Goal: Transaction & Acquisition: Book appointment/travel/reservation

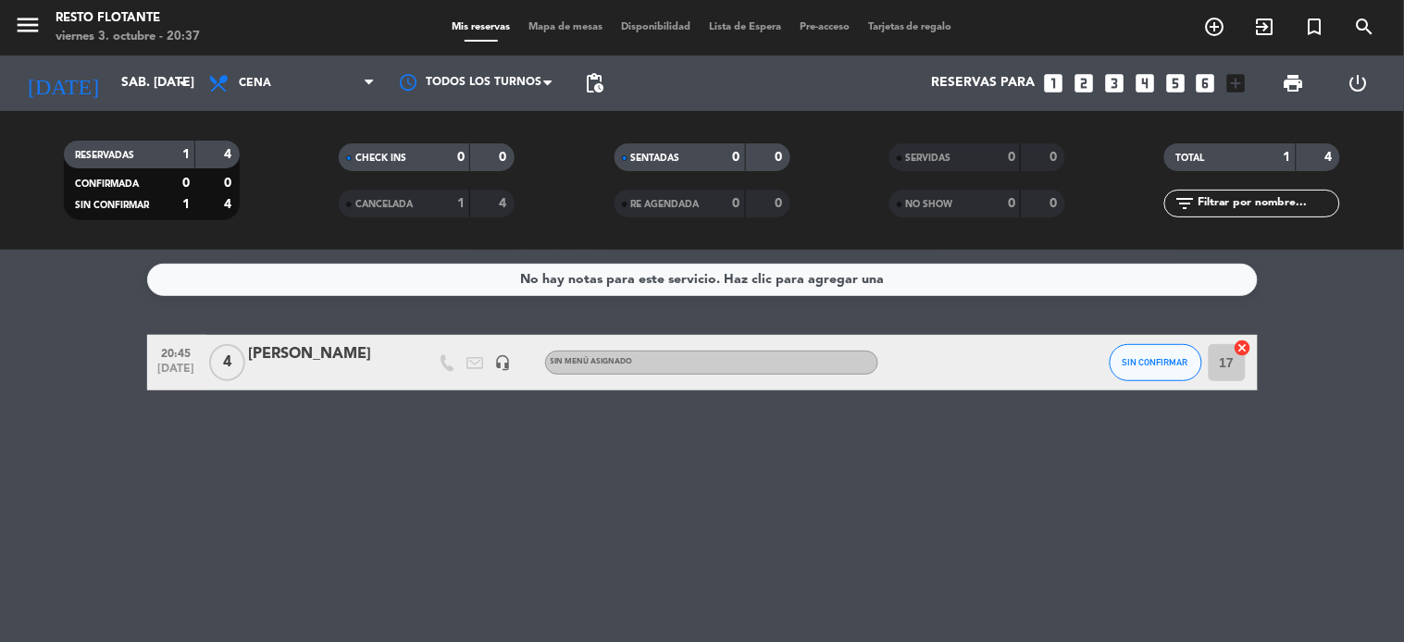
click at [1080, 83] on icon "looks_two" at bounding box center [1084, 83] width 24 height 24
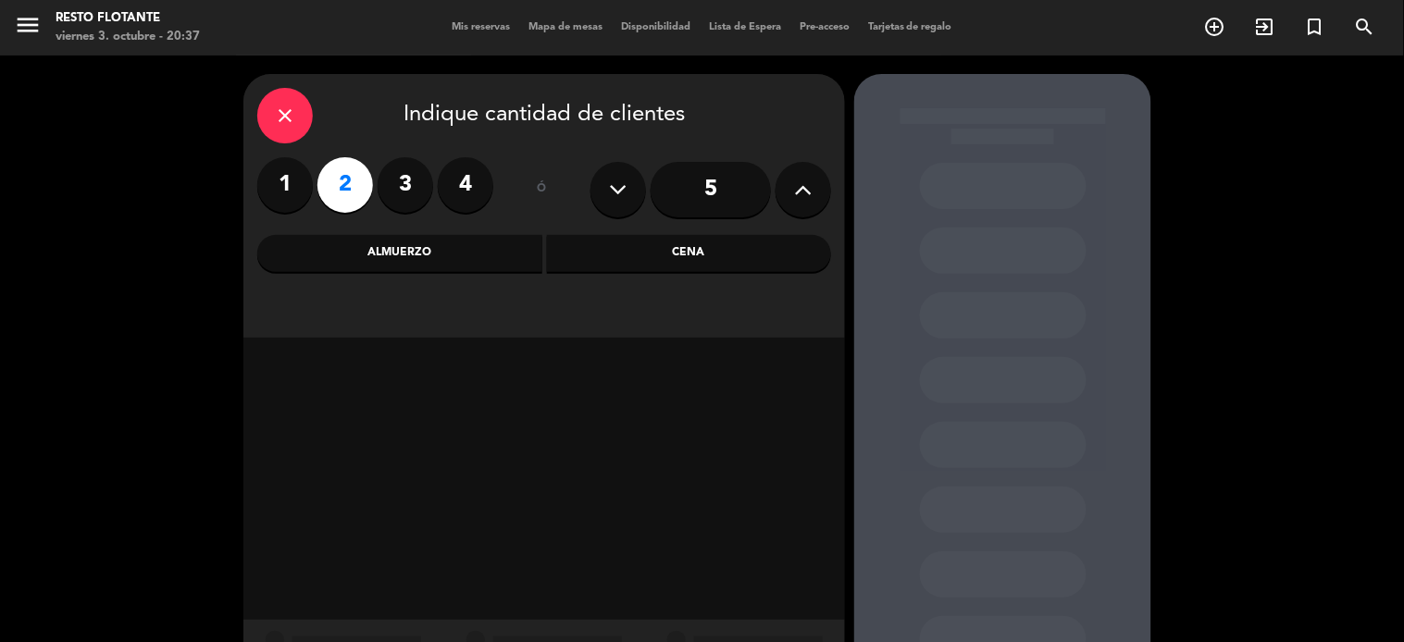
click at [641, 265] on div "Cena" at bounding box center [689, 253] width 285 height 37
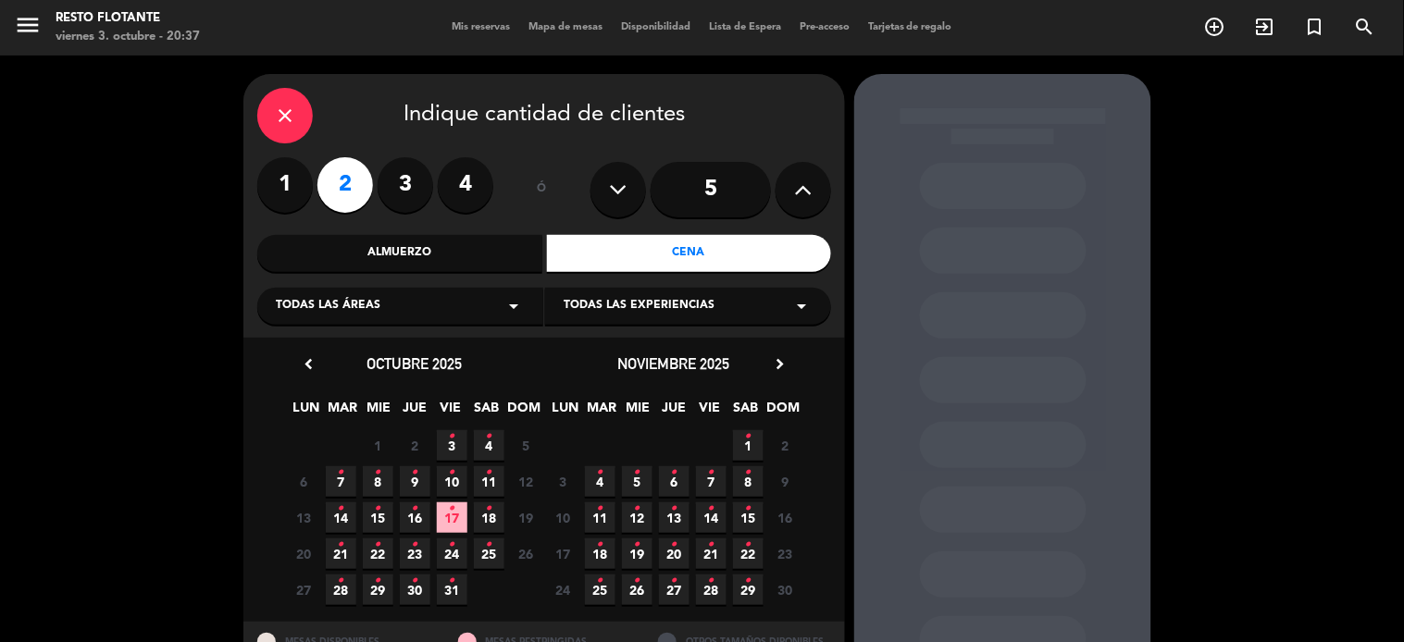
drag, startPoint x: 480, startPoint y: 449, endPoint x: 498, endPoint y: 455, distance: 19.6
click at [482, 449] on span "4 •" at bounding box center [489, 445] width 31 height 31
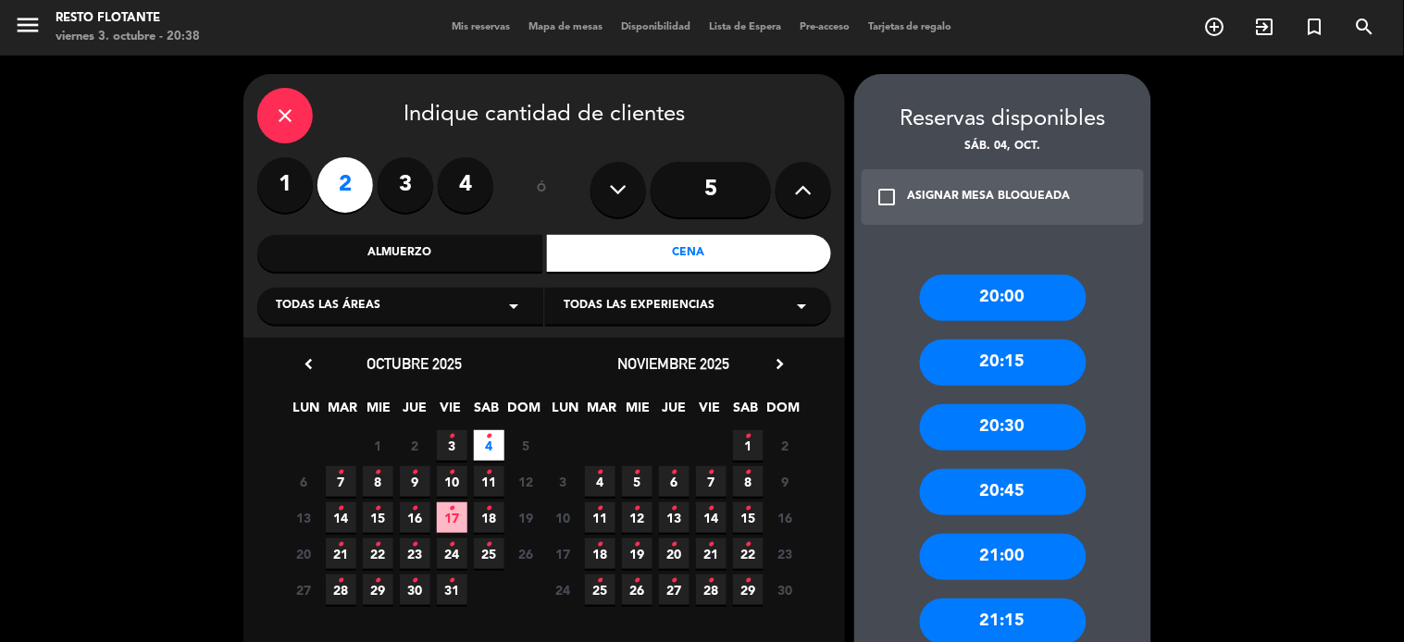
click at [1009, 557] on div "21:00" at bounding box center [1003, 557] width 167 height 46
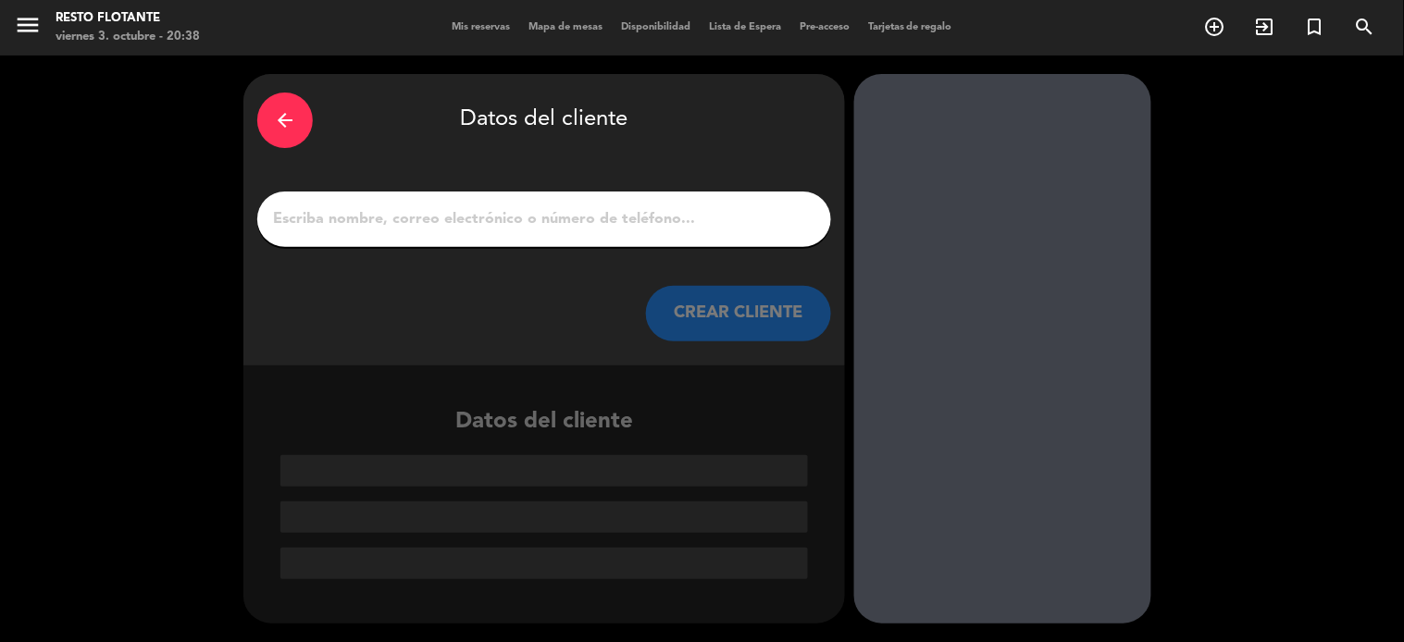
click at [659, 218] on input "1" at bounding box center [544, 219] width 546 height 26
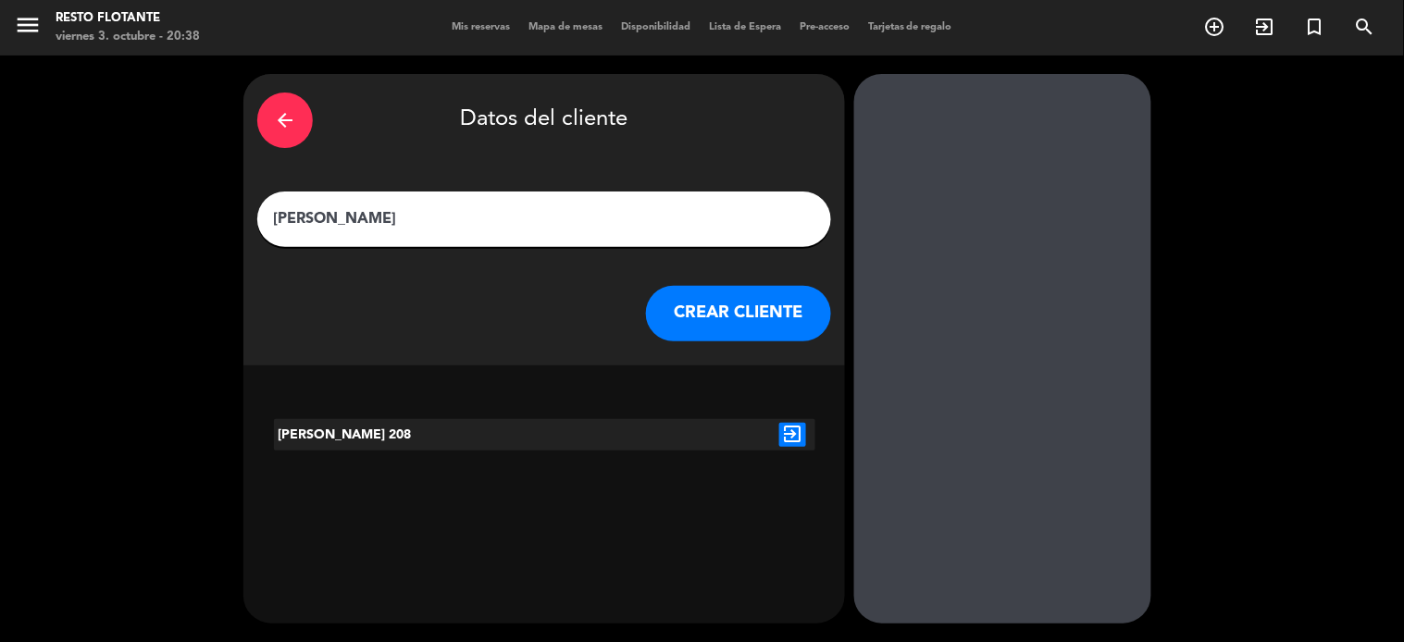
type input "[PERSON_NAME]"
click at [779, 438] on icon "exit_to_app" at bounding box center [792, 435] width 27 height 24
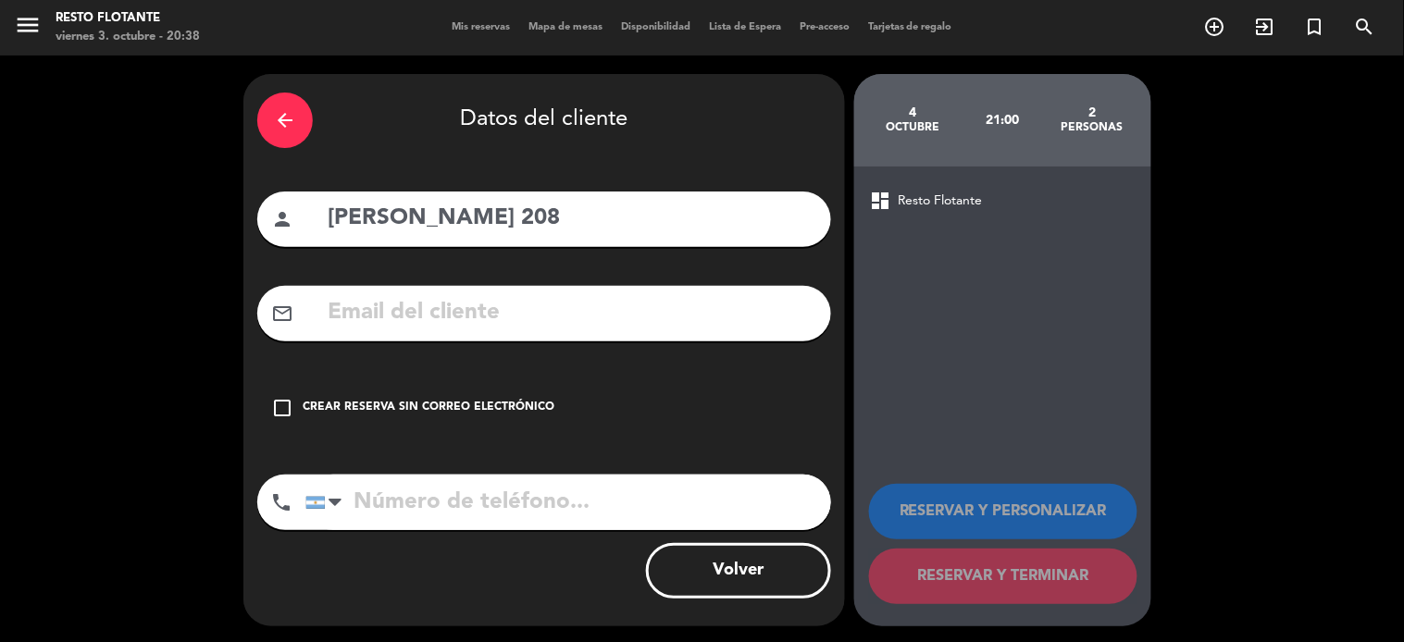
click at [481, 396] on div "check_box_outline_blank Crear reserva sin correo electrónico" at bounding box center [544, 408] width 574 height 56
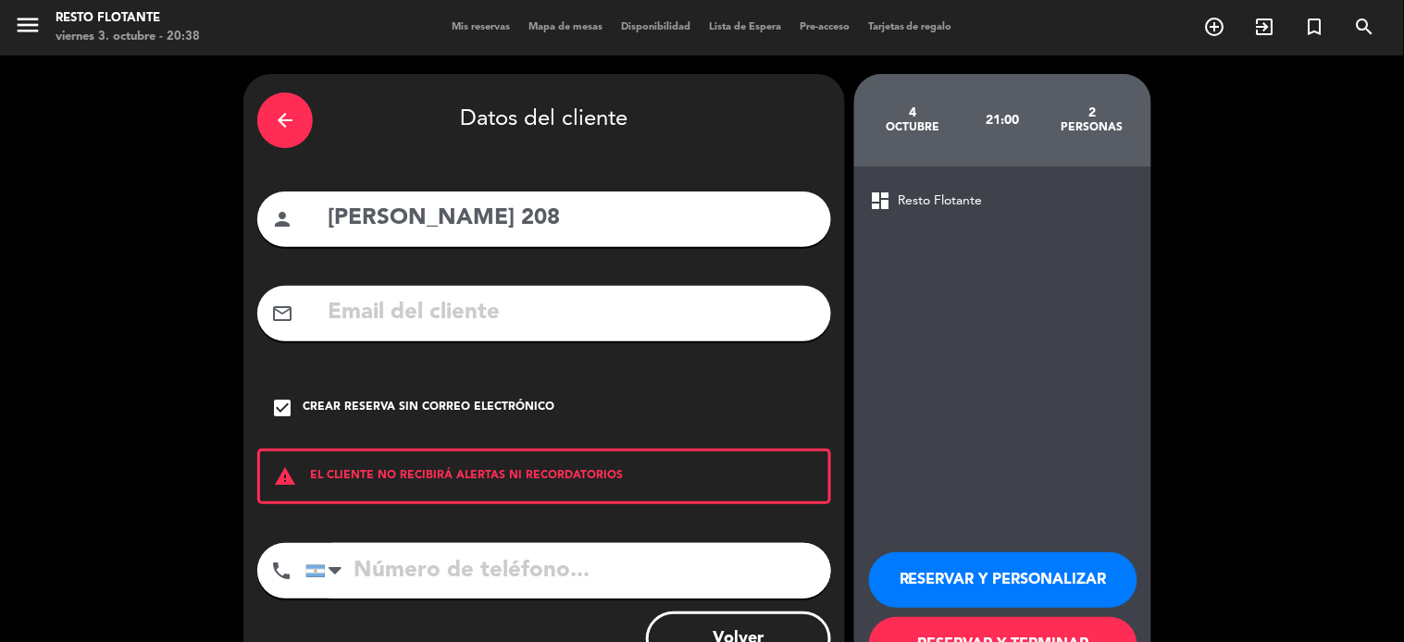
scroll to position [70, 0]
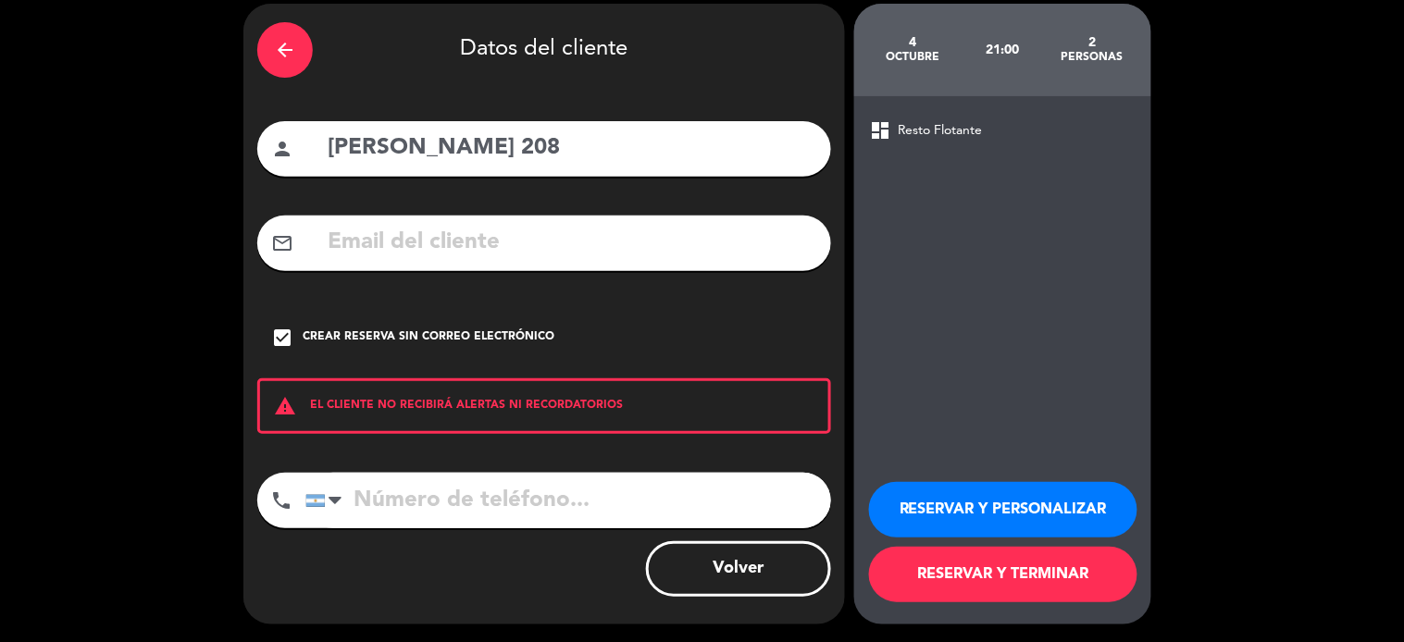
click at [1102, 579] on button "RESERVAR Y TERMINAR" at bounding box center [1003, 575] width 268 height 56
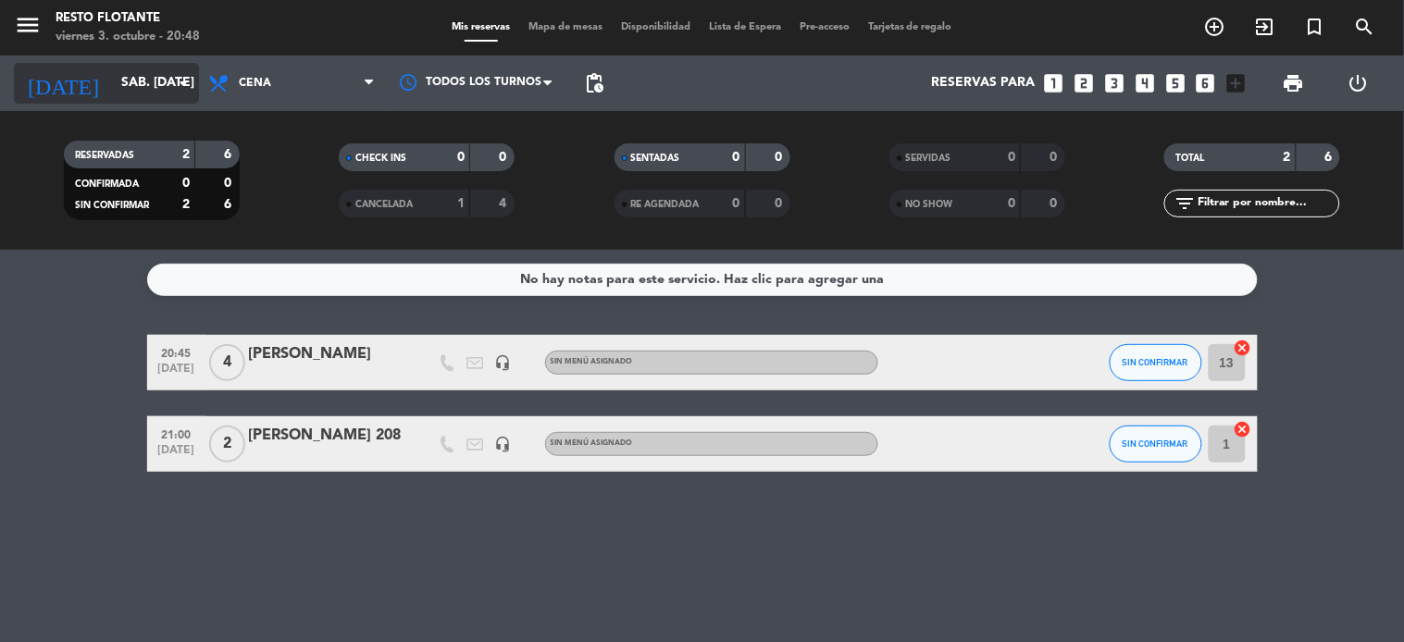
click at [154, 94] on input "sáb. [DATE]" at bounding box center [200, 83] width 176 height 33
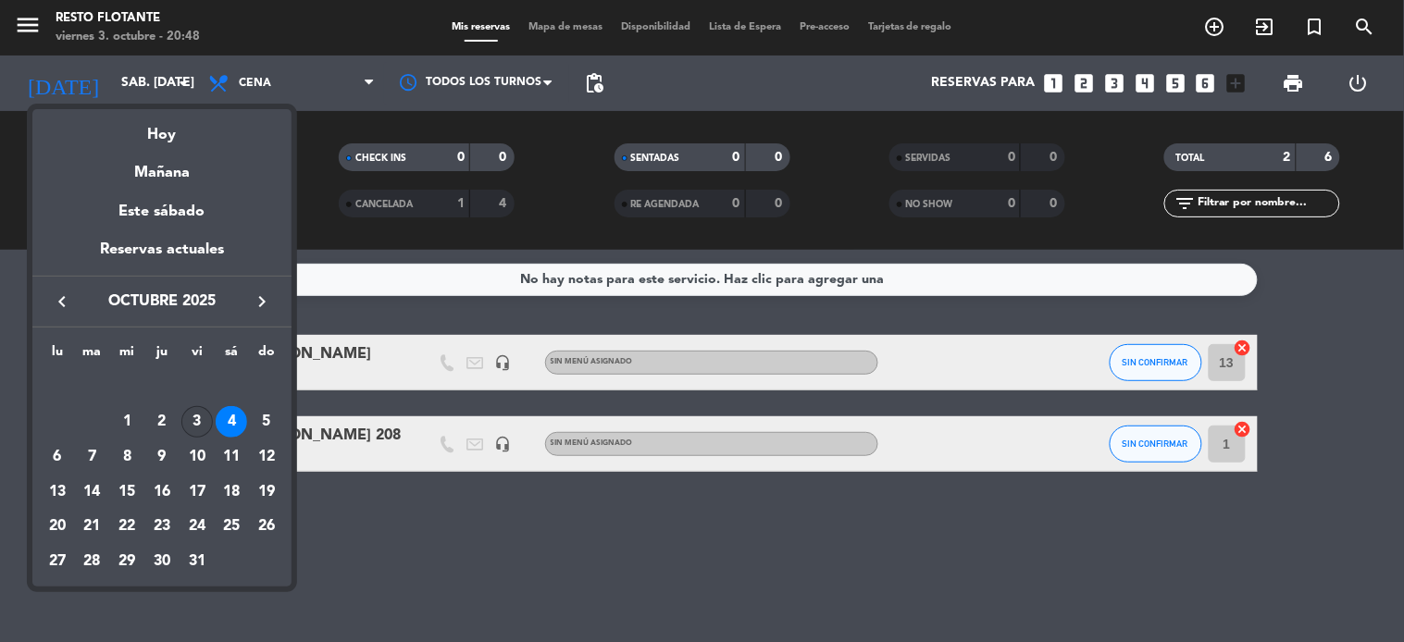
click at [199, 437] on div "3" at bounding box center [196, 421] width 31 height 31
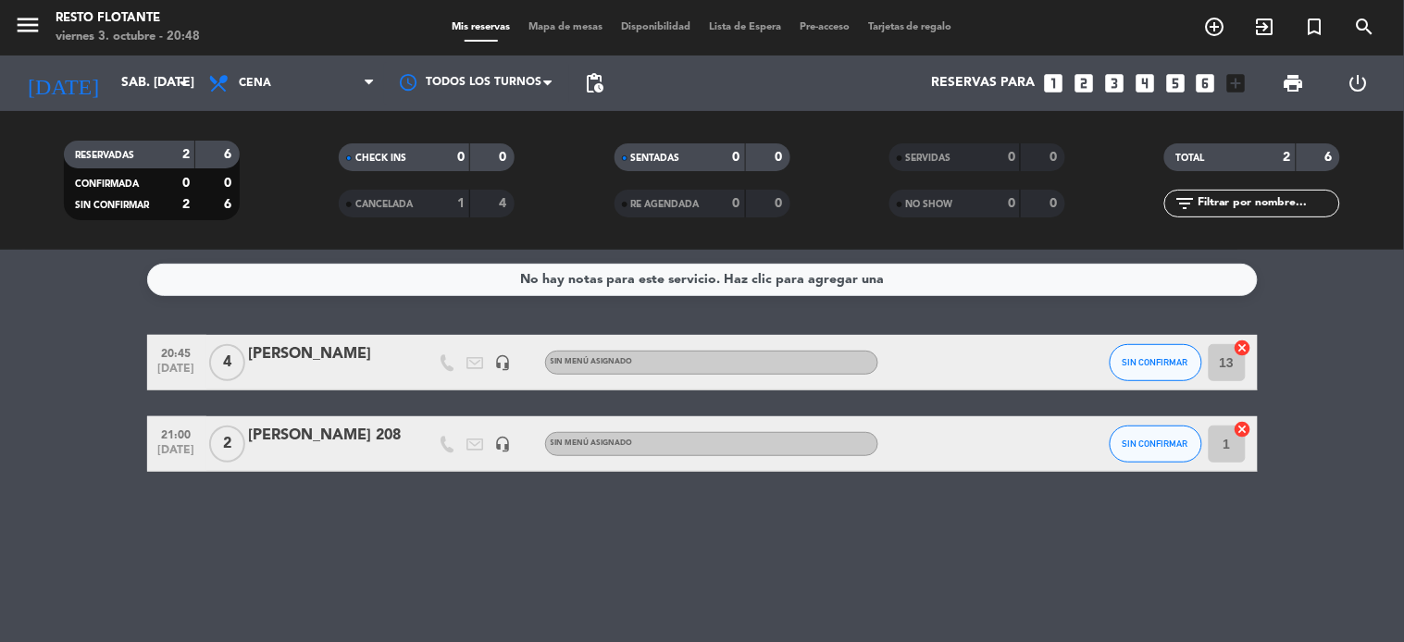
type input "vie. [DATE]"
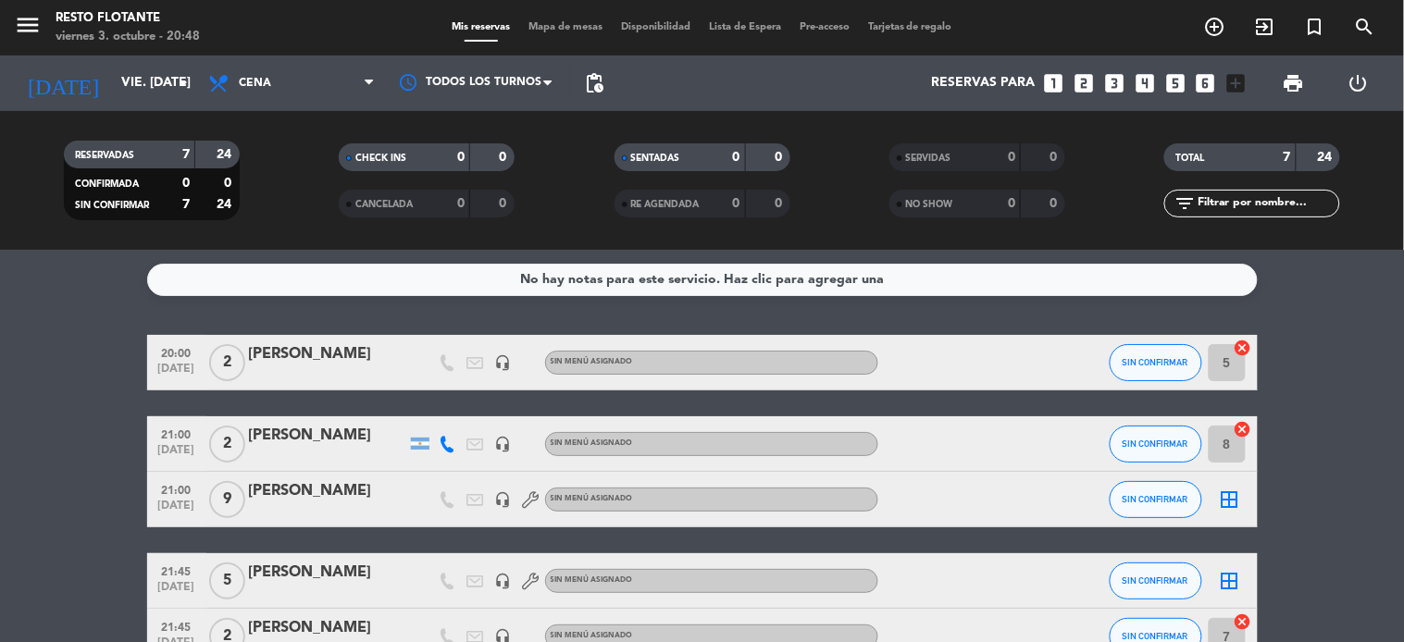
scroll to position [251, 0]
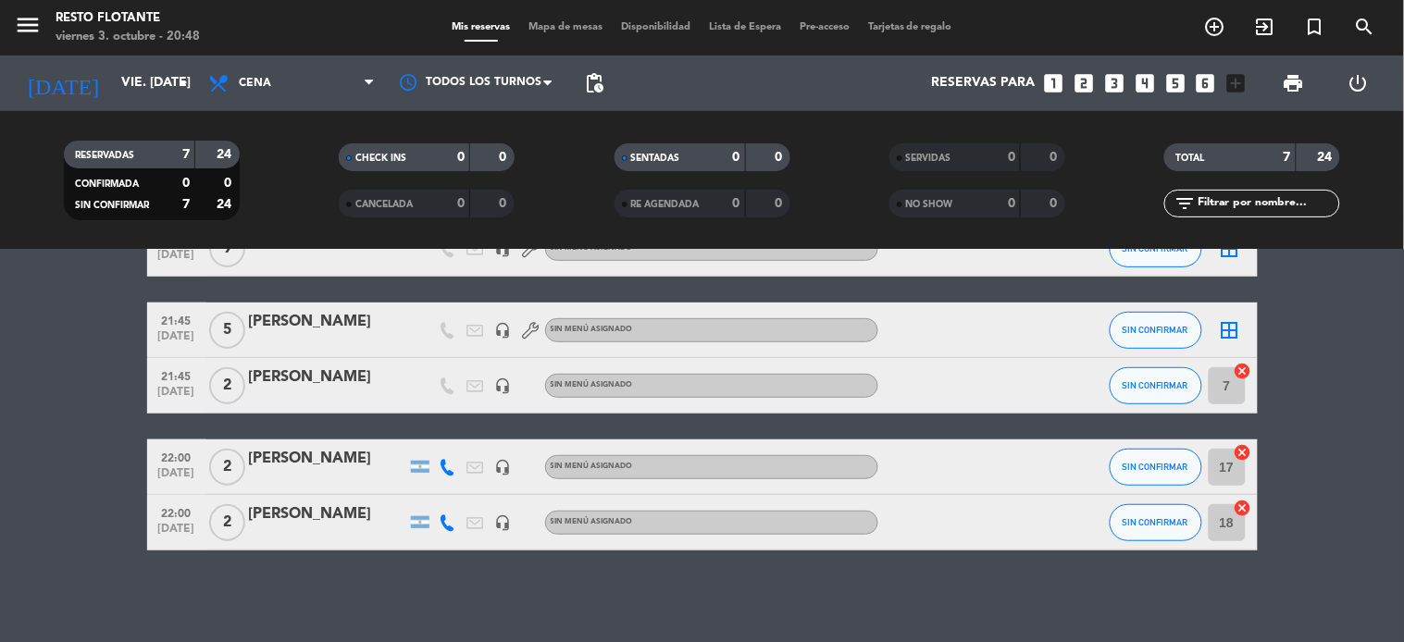
click at [1088, 86] on icon "looks_two" at bounding box center [1084, 83] width 24 height 24
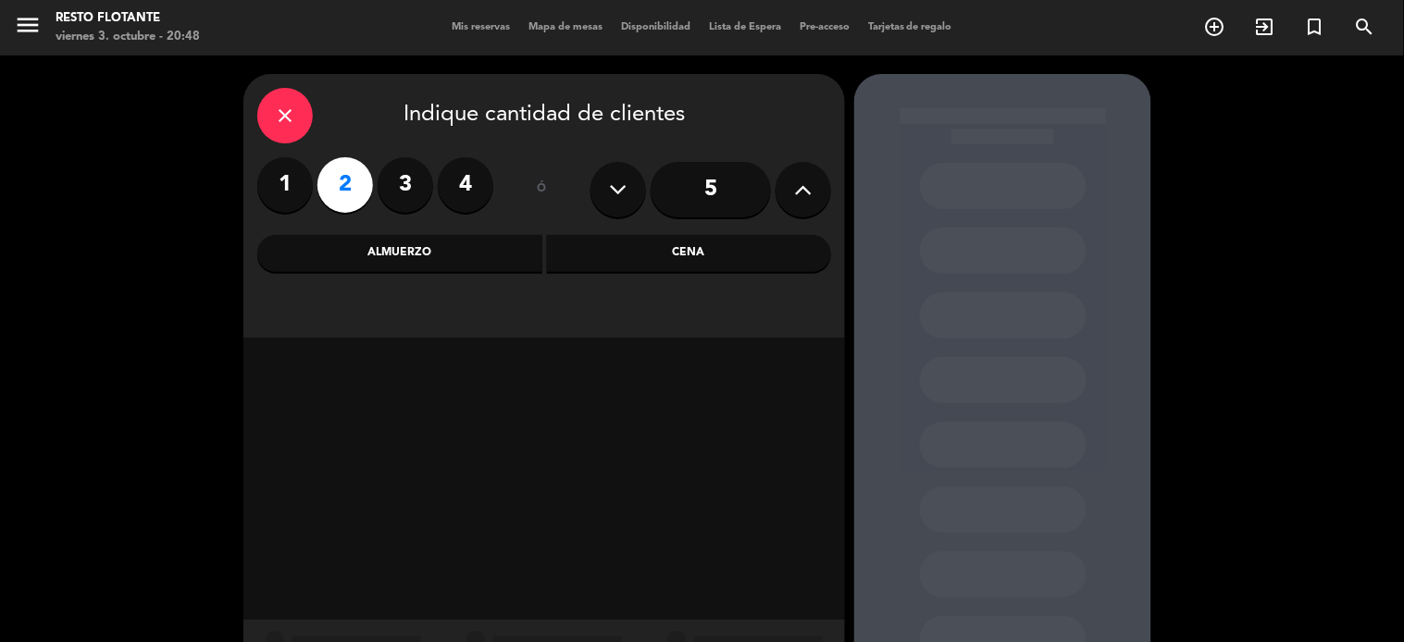
click at [718, 257] on div "Cena" at bounding box center [689, 253] width 285 height 37
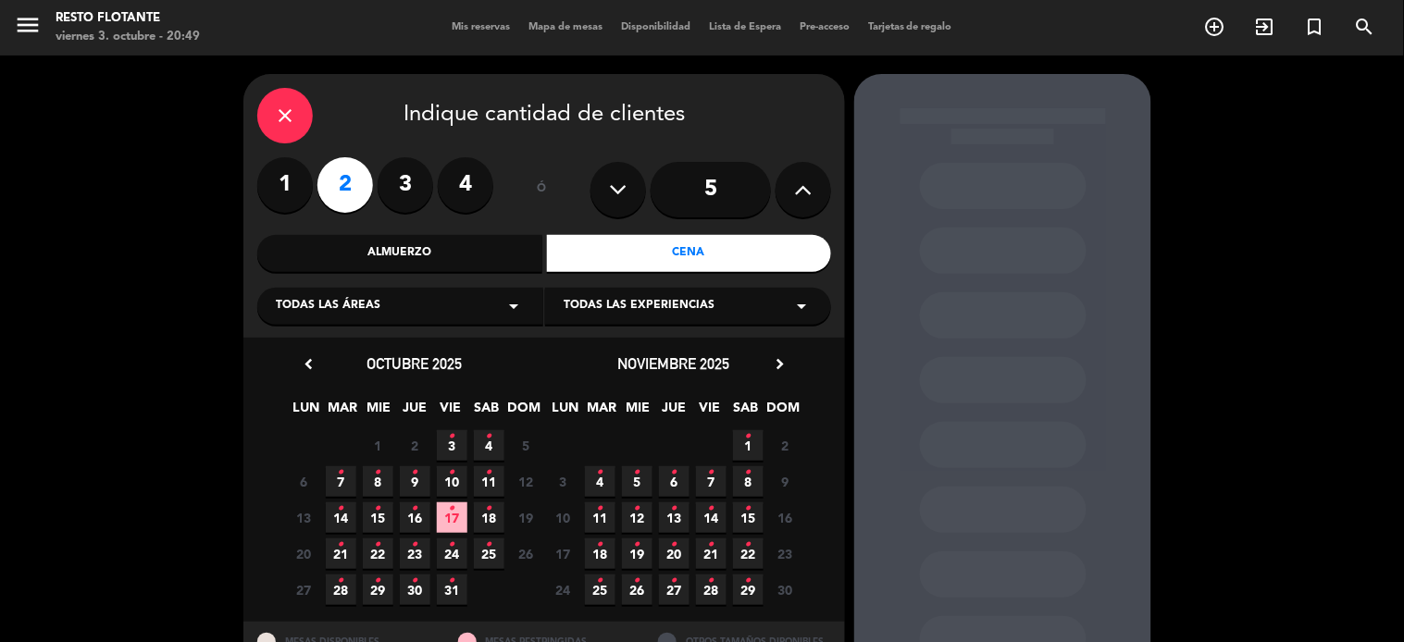
click at [442, 448] on span "3 •" at bounding box center [452, 445] width 31 height 31
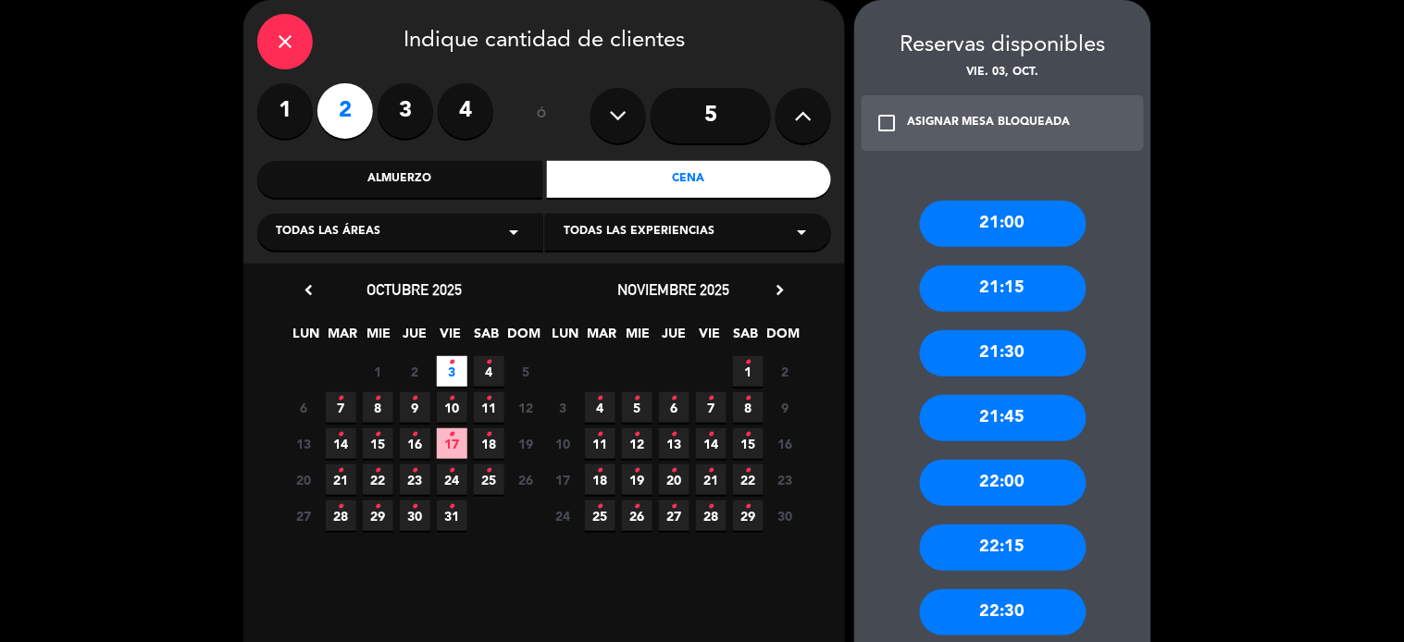
scroll to position [280, 0]
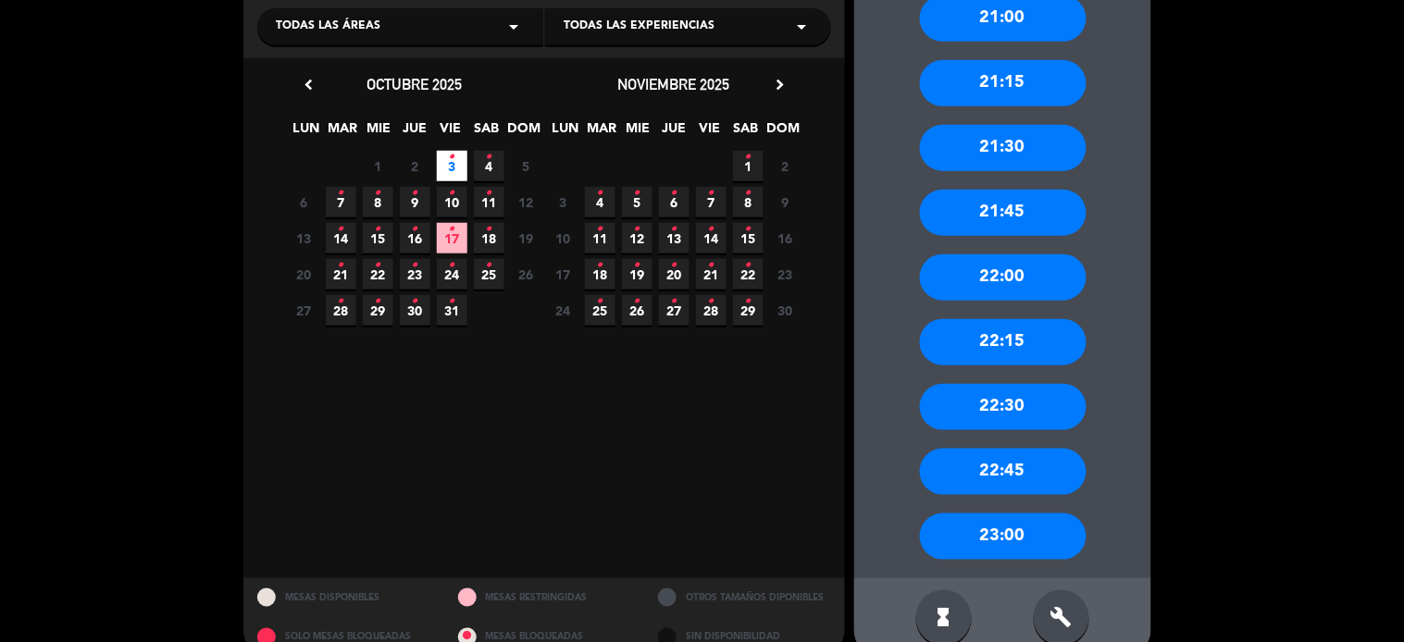
click at [994, 391] on div "22:30" at bounding box center [1003, 407] width 167 height 46
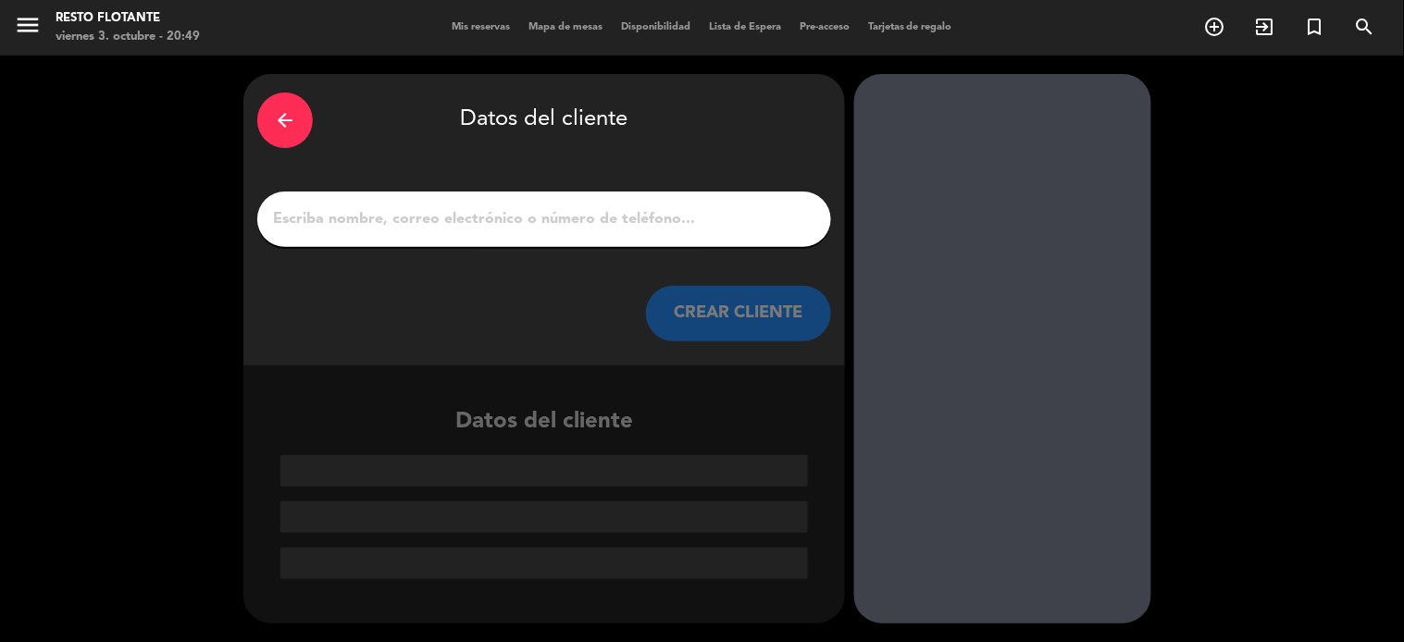
scroll to position [0, 0]
click at [649, 231] on input "1" at bounding box center [544, 219] width 546 height 26
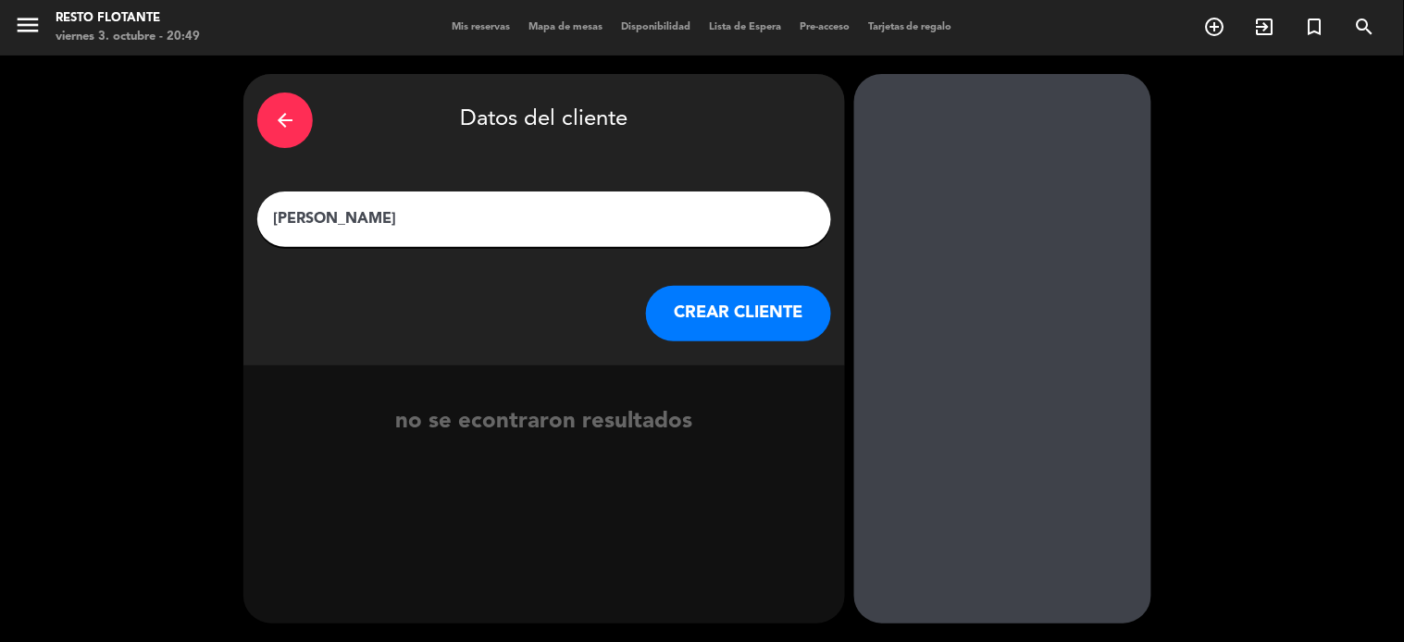
type input "[PERSON_NAME]"
click at [698, 318] on button "CREAR CLIENTE" at bounding box center [738, 314] width 185 height 56
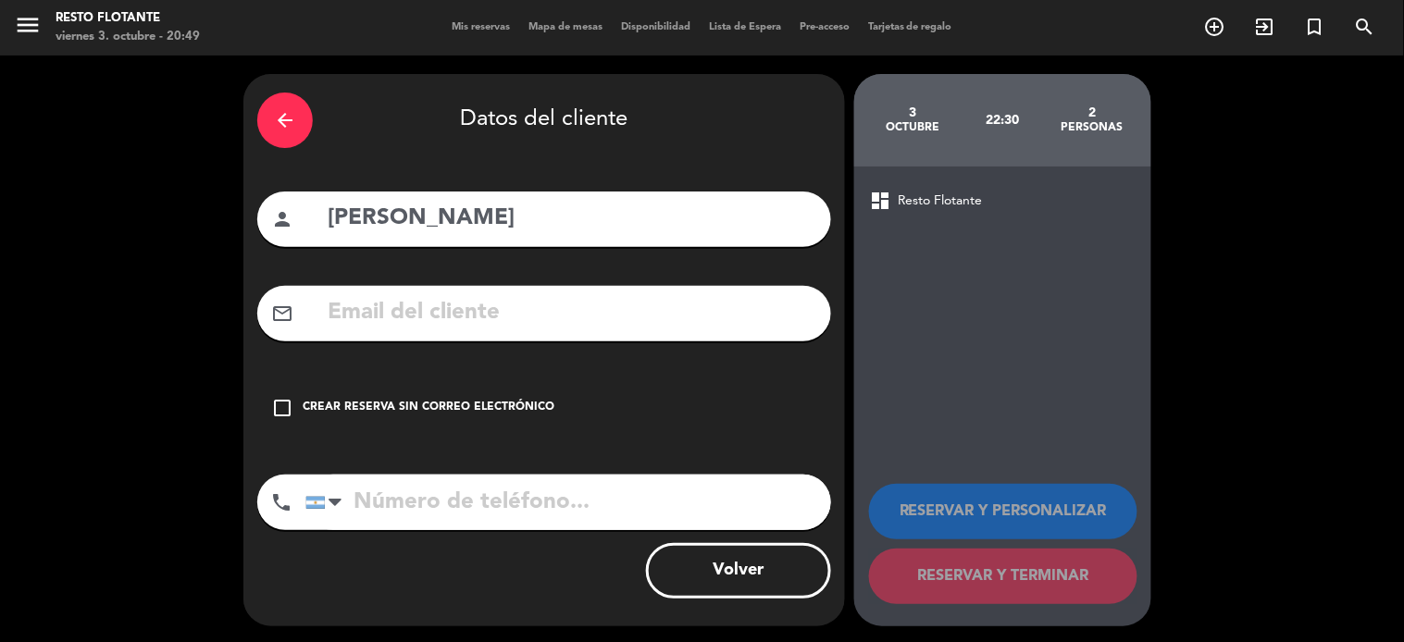
click at [514, 403] on div "Crear reserva sin correo electrónico" at bounding box center [429, 408] width 252 height 19
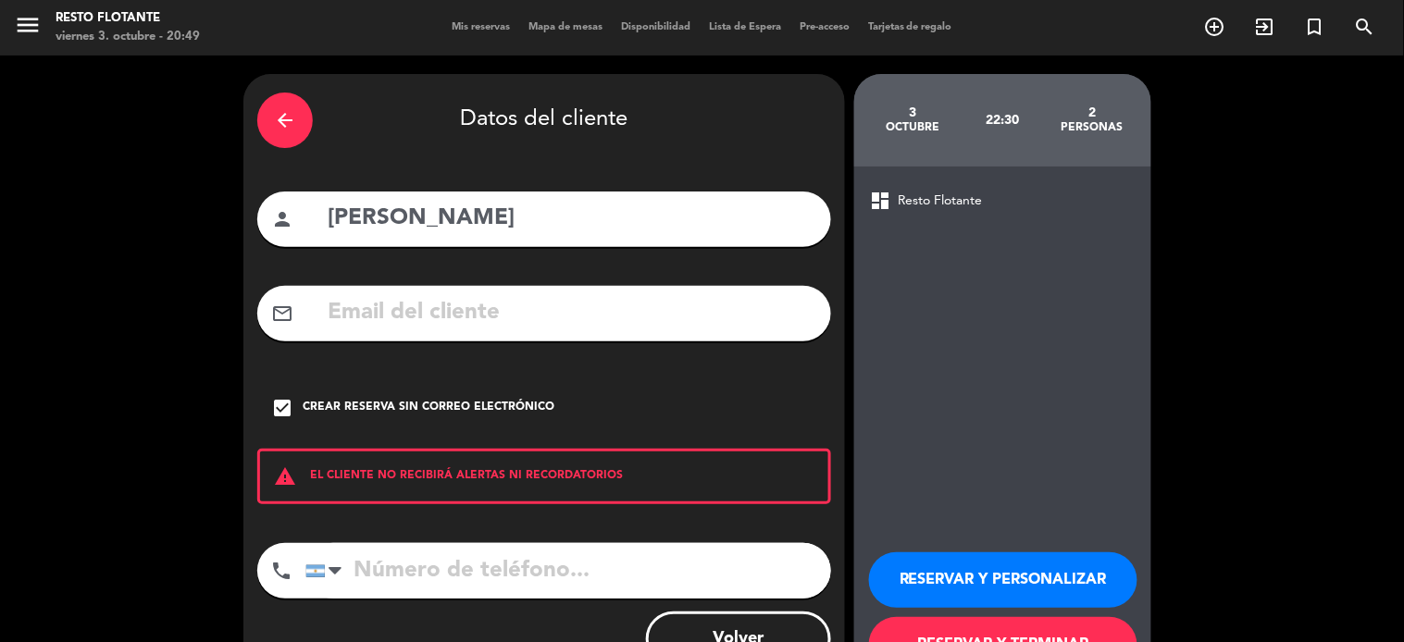
scroll to position [70, 0]
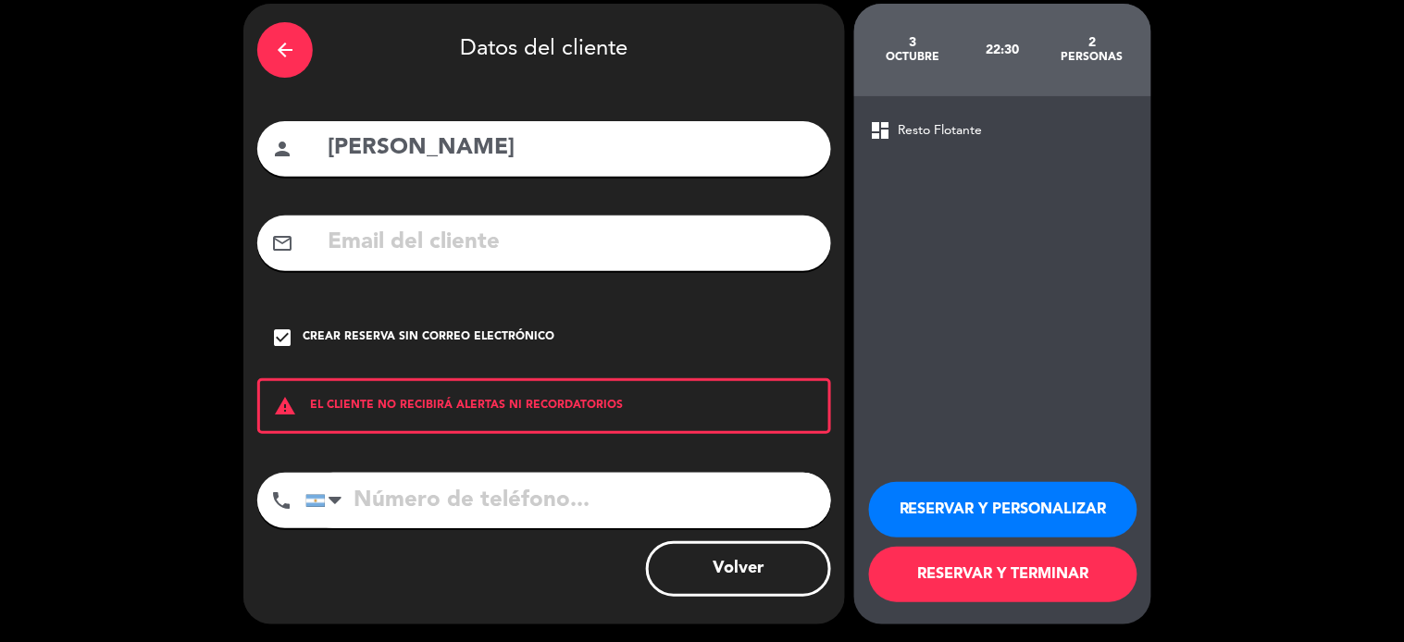
click at [950, 570] on button "RESERVAR Y TERMINAR" at bounding box center [1003, 575] width 268 height 56
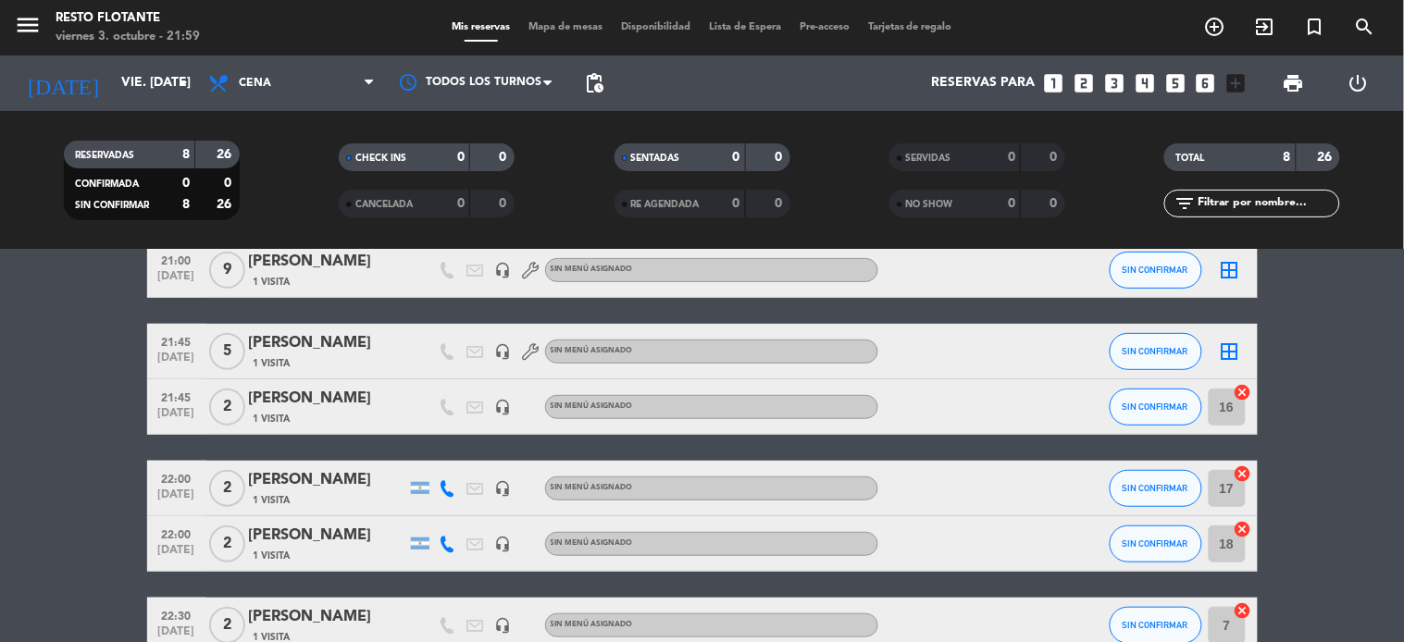
scroll to position [333, 0]
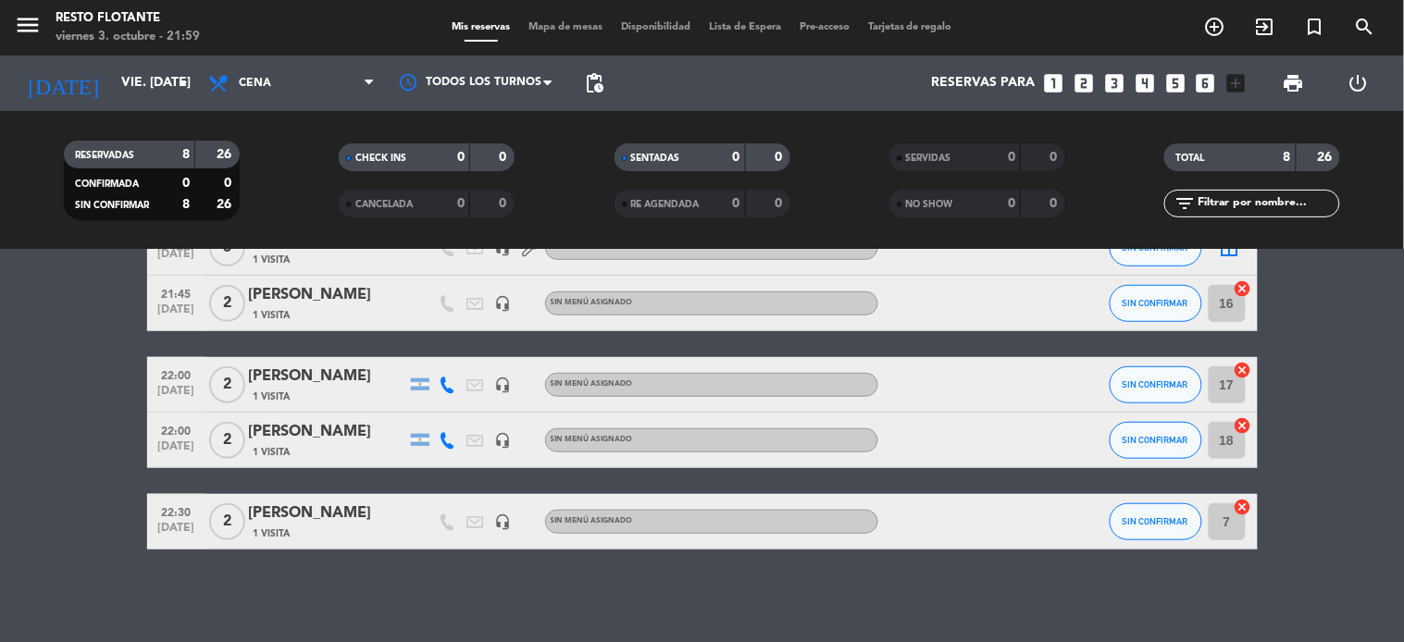
click at [1085, 84] on icon "looks_two" at bounding box center [1084, 83] width 24 height 24
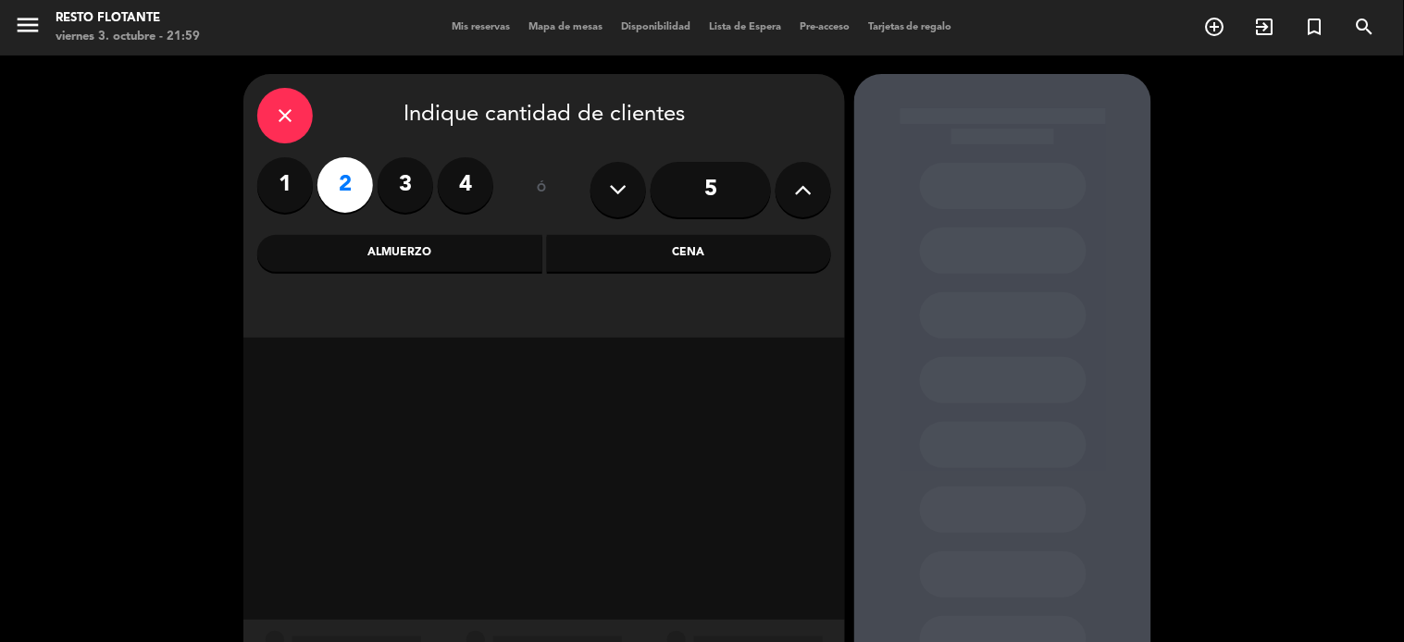
click at [724, 255] on div "Cena" at bounding box center [689, 253] width 285 height 37
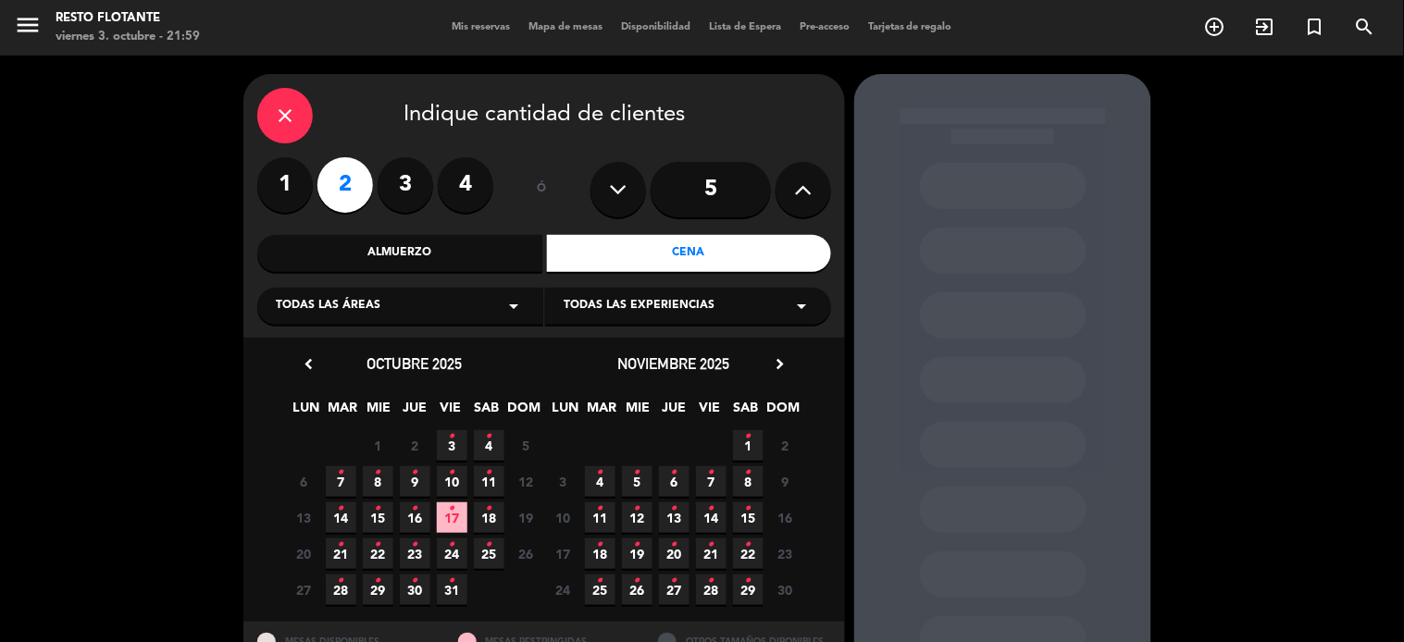
click at [451, 449] on icon "•" at bounding box center [452, 437] width 6 height 30
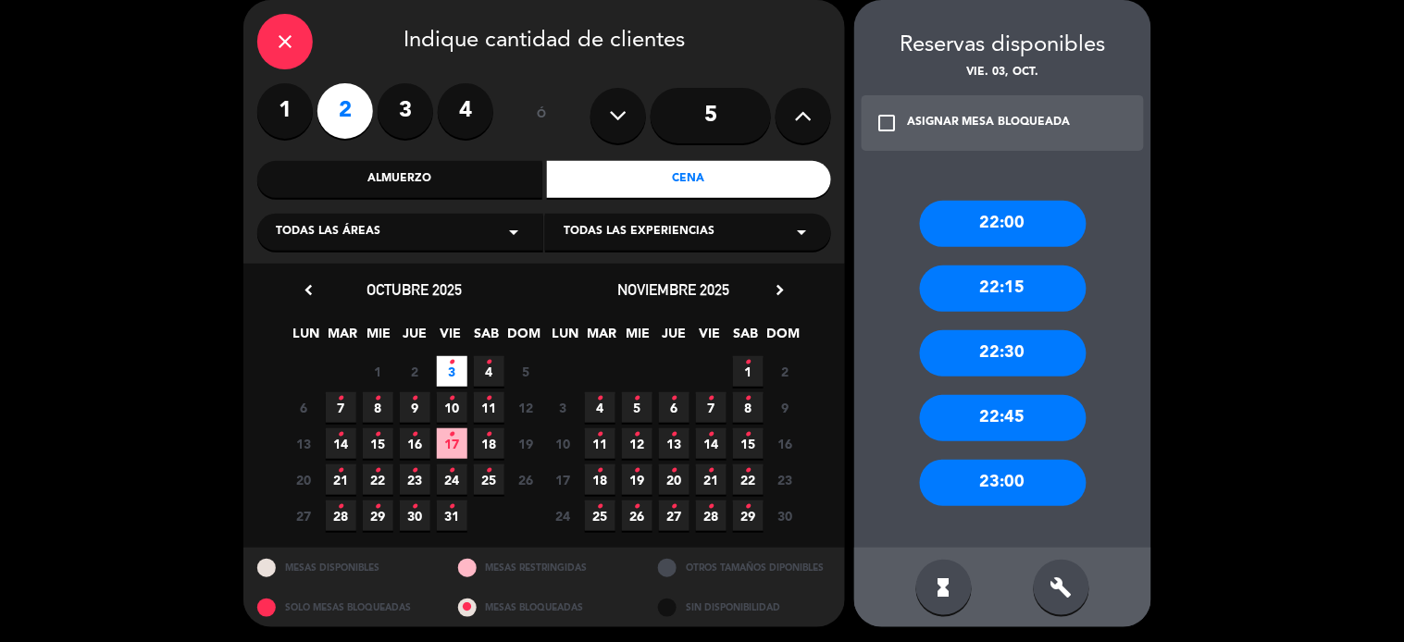
click at [992, 346] on div "22:30" at bounding box center [1003, 353] width 167 height 46
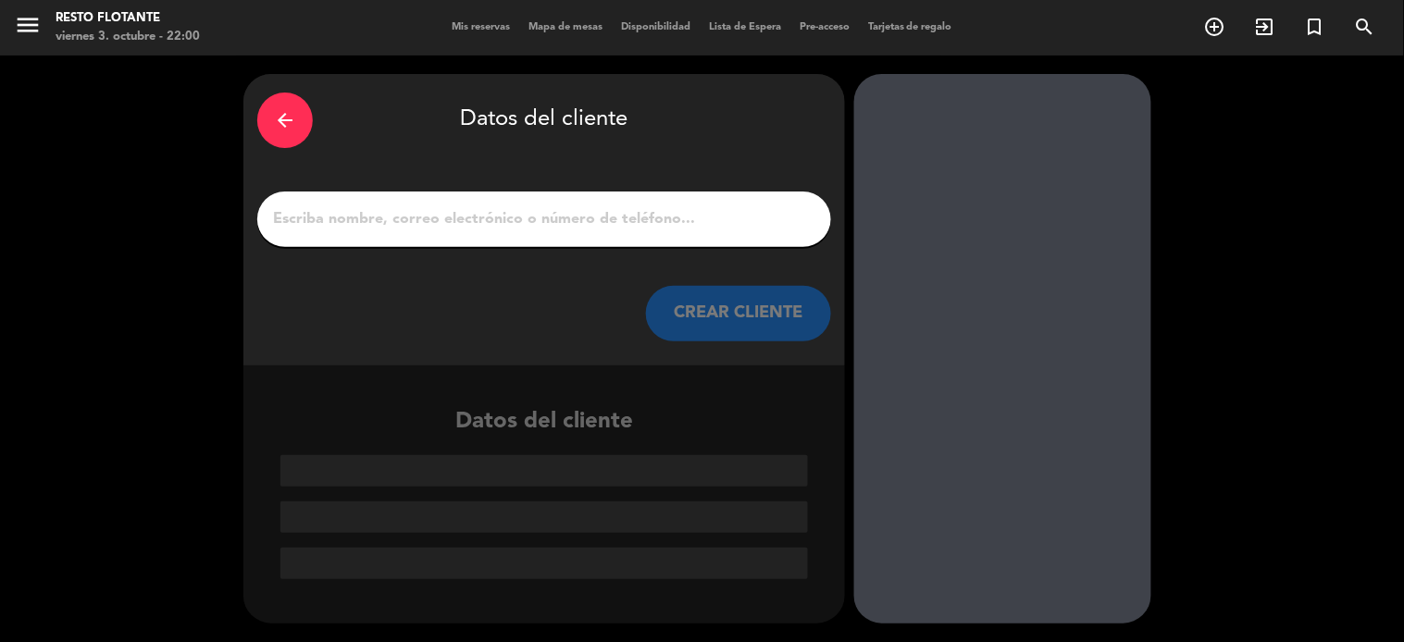
scroll to position [0, 0]
click at [690, 219] on input "1" at bounding box center [544, 219] width 546 height 26
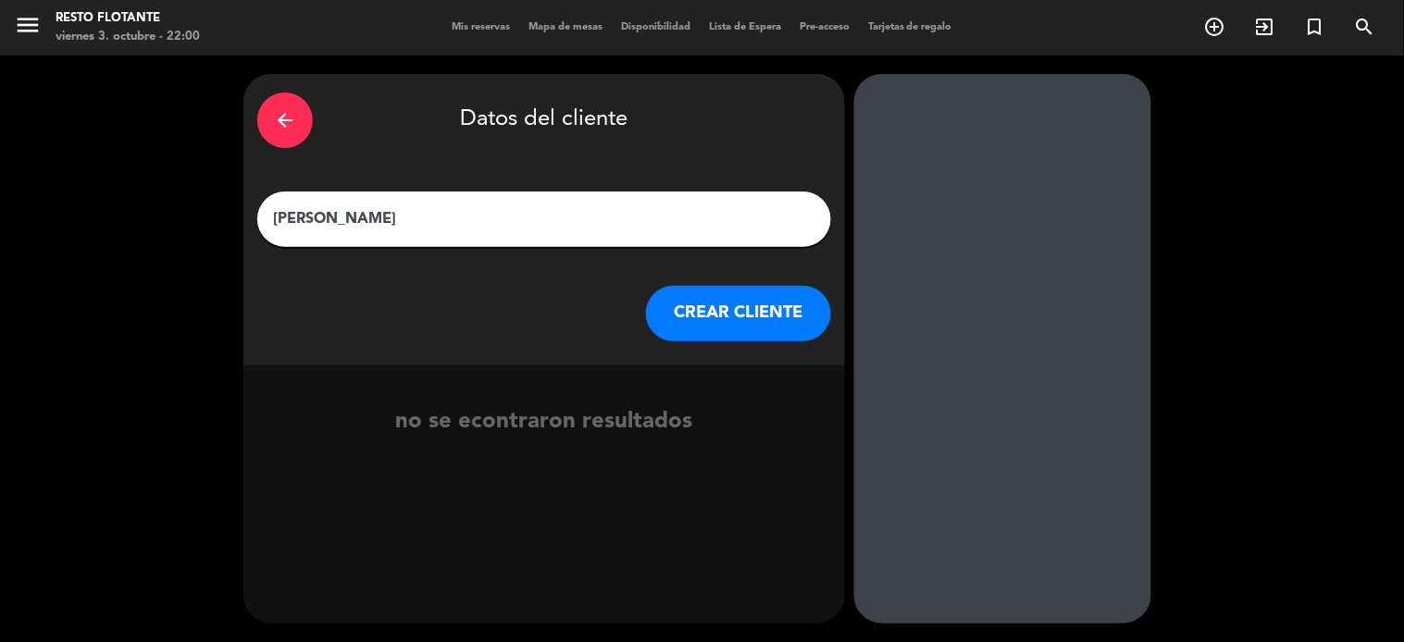
type input "[PERSON_NAME]"
click at [744, 303] on button "CREAR CLIENTE" at bounding box center [738, 314] width 185 height 56
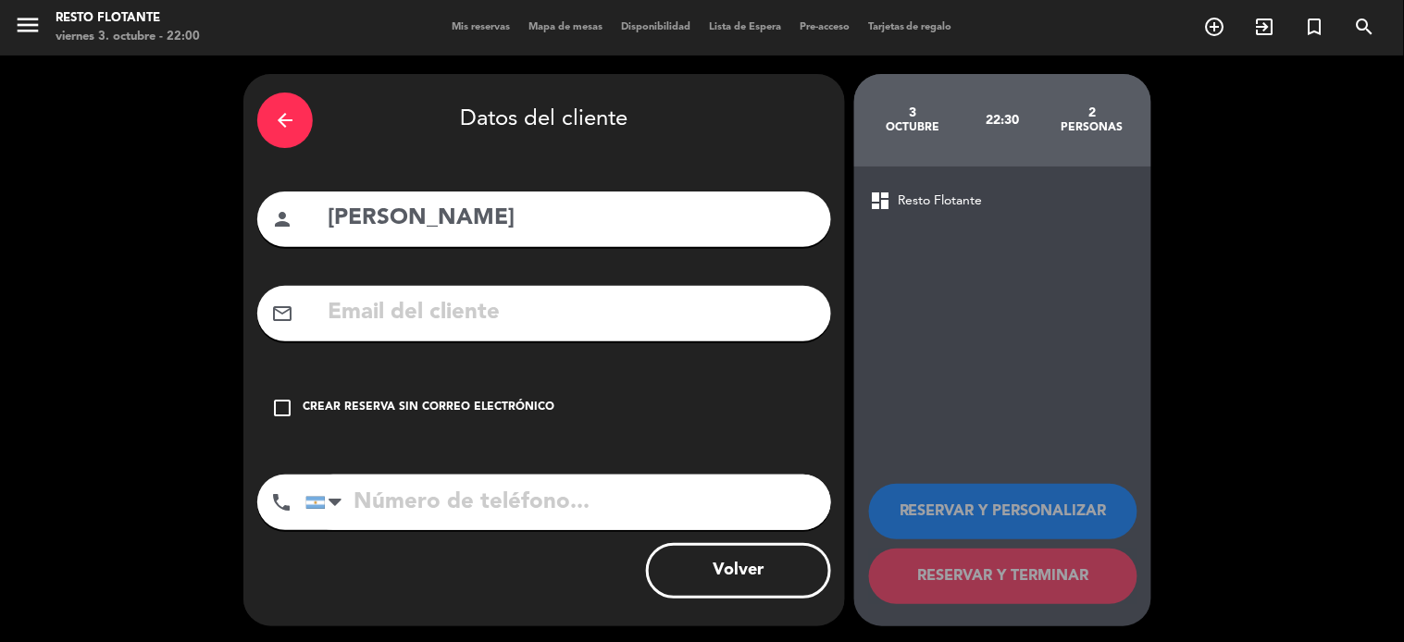
click at [532, 399] on div "Crear reserva sin correo electrónico" at bounding box center [429, 408] width 252 height 19
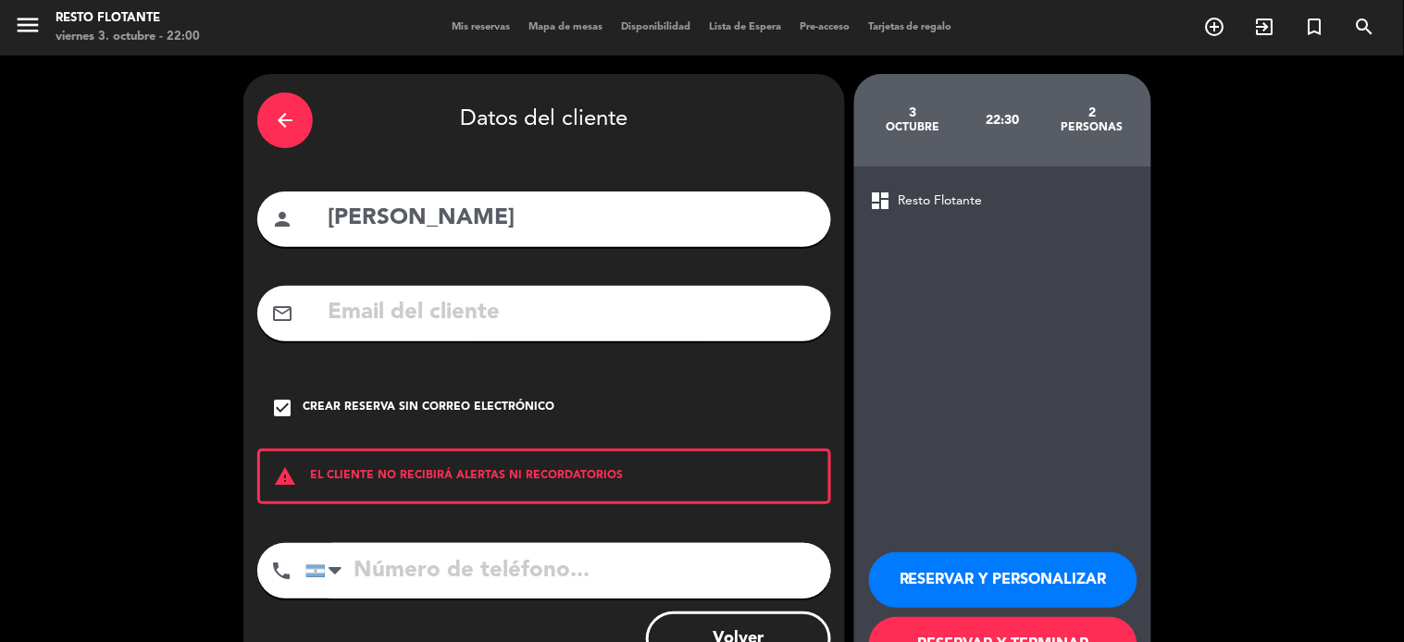
scroll to position [70, 0]
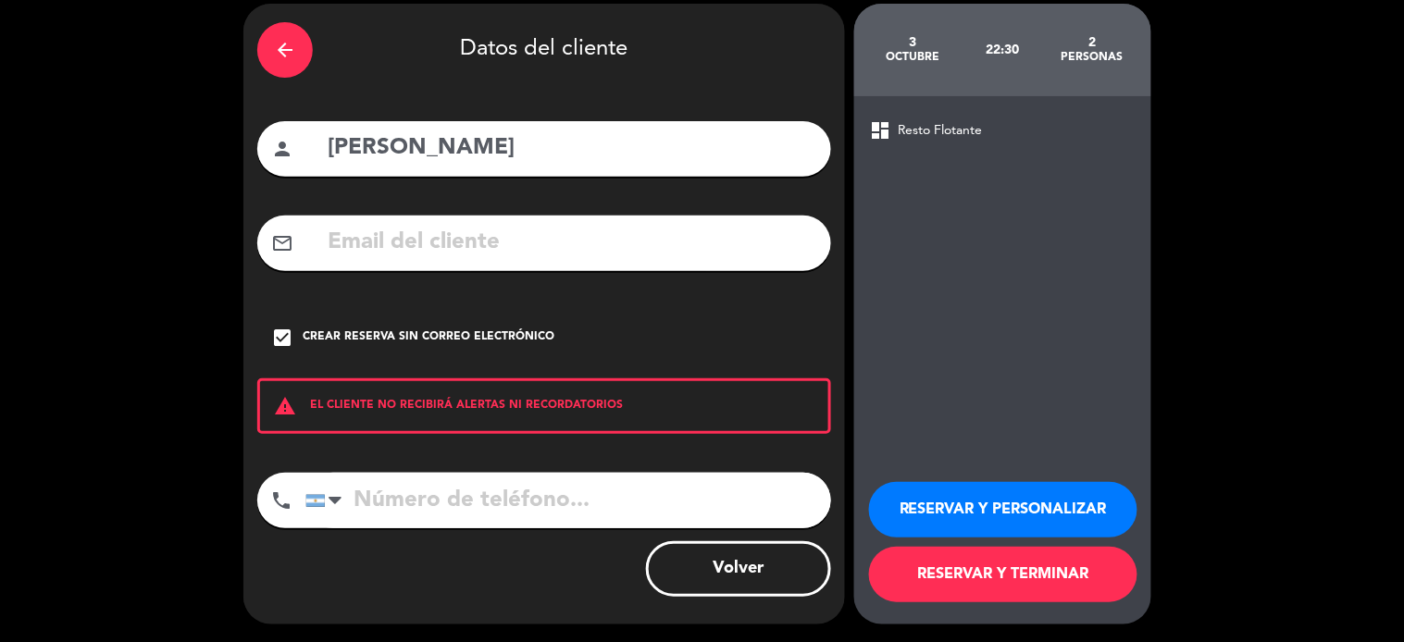
click at [1021, 585] on button "RESERVAR Y TERMINAR" at bounding box center [1003, 575] width 268 height 56
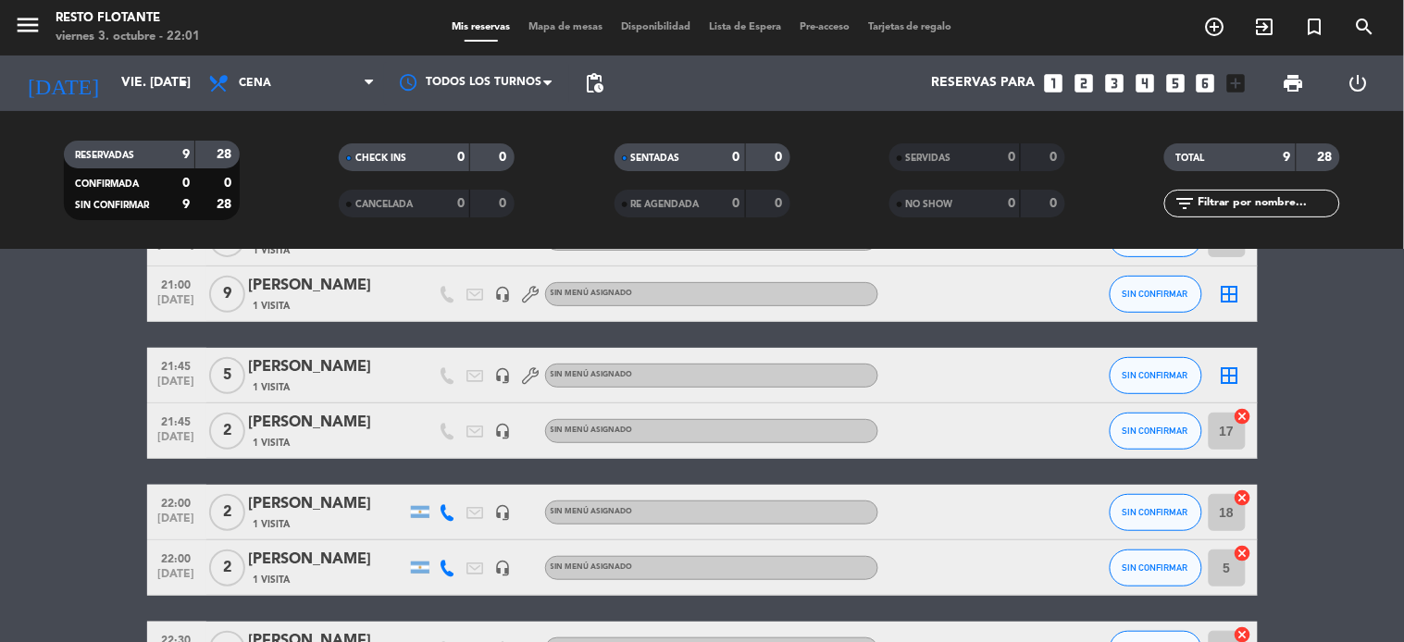
scroll to position [389, 0]
